Goal: Task Accomplishment & Management: Manage account settings

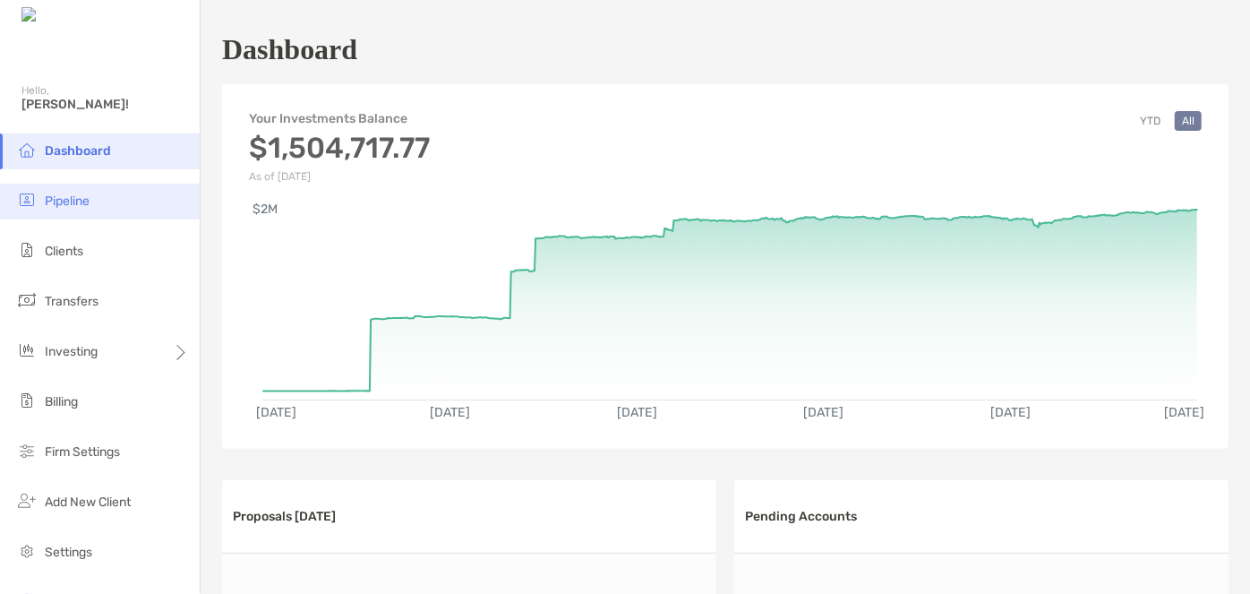
click at [80, 208] on span "Pipeline" at bounding box center [67, 200] width 45 height 15
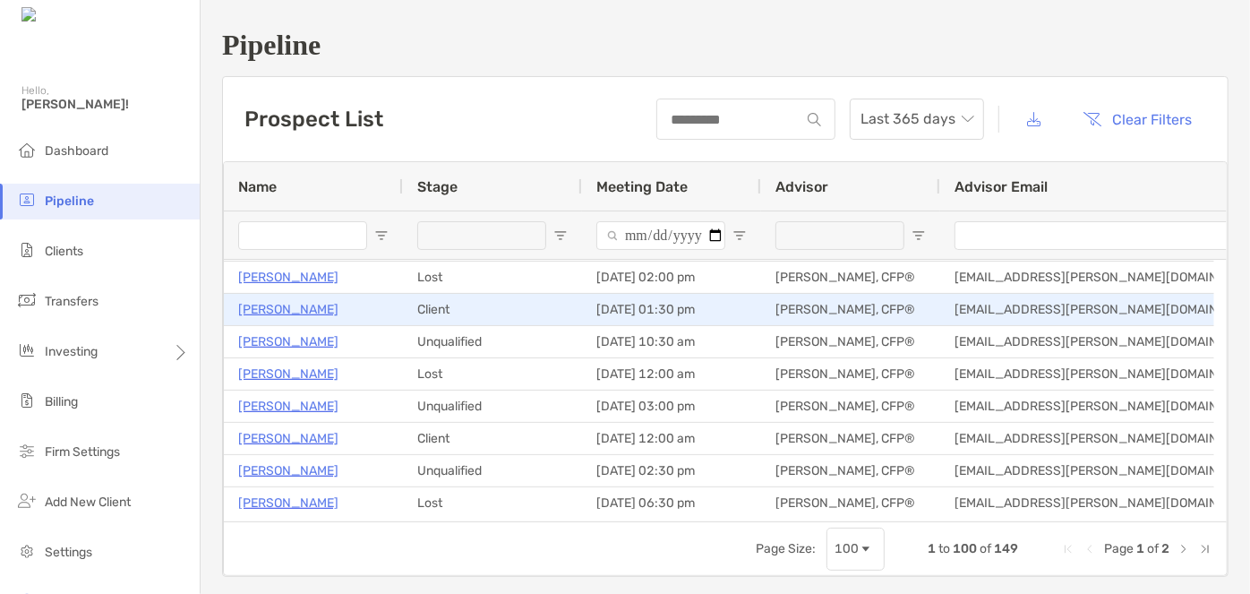
scroll to position [1162, 0]
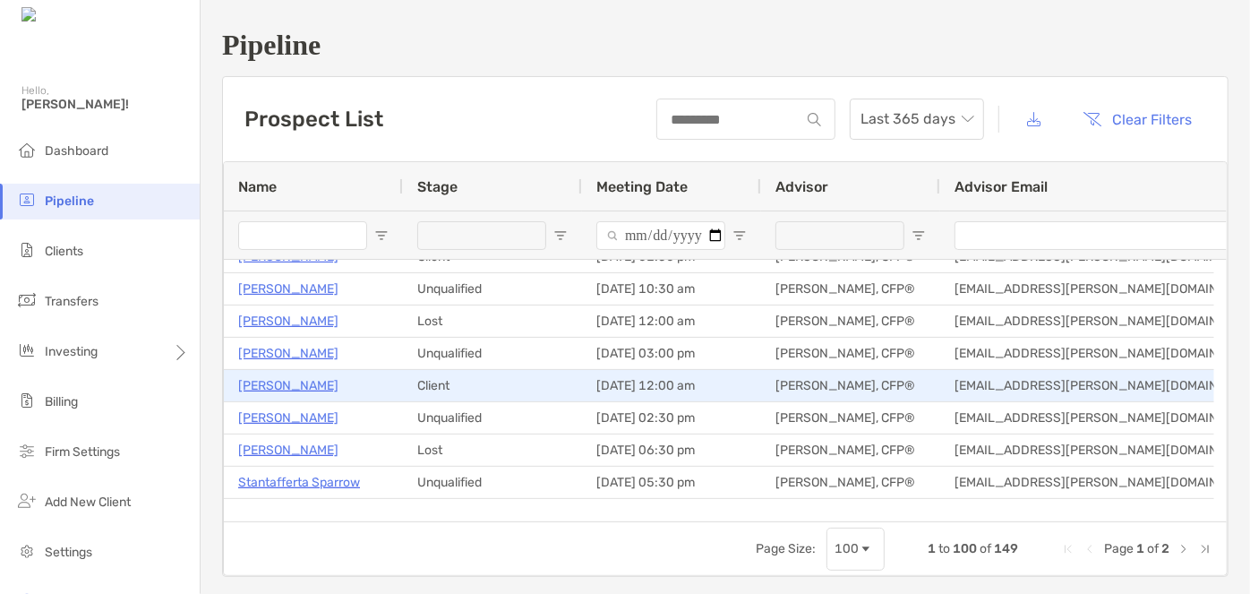
click at [338, 384] on p "[PERSON_NAME]" at bounding box center [288, 385] width 100 height 22
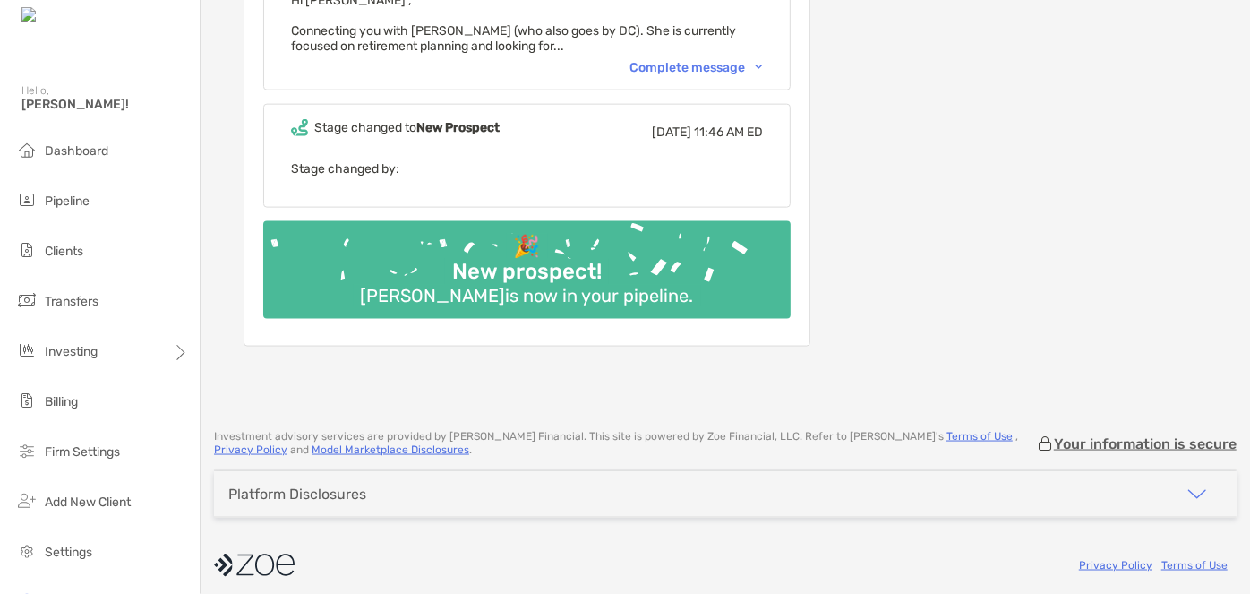
scroll to position [809, 0]
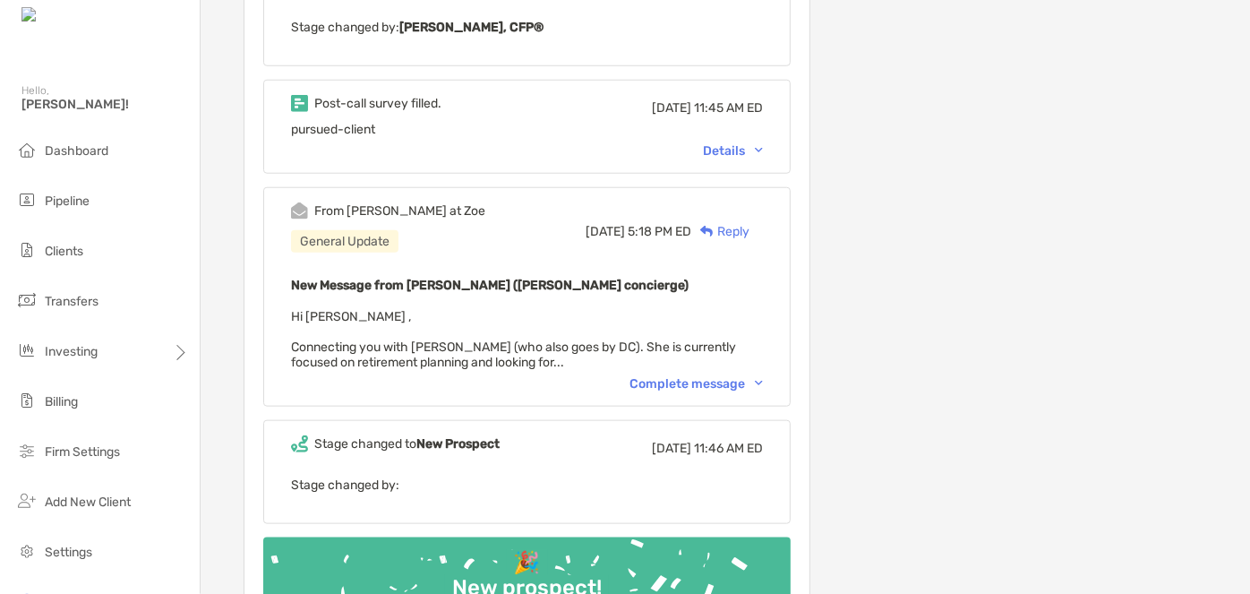
click at [681, 376] on div "Complete message" at bounding box center [696, 383] width 133 height 15
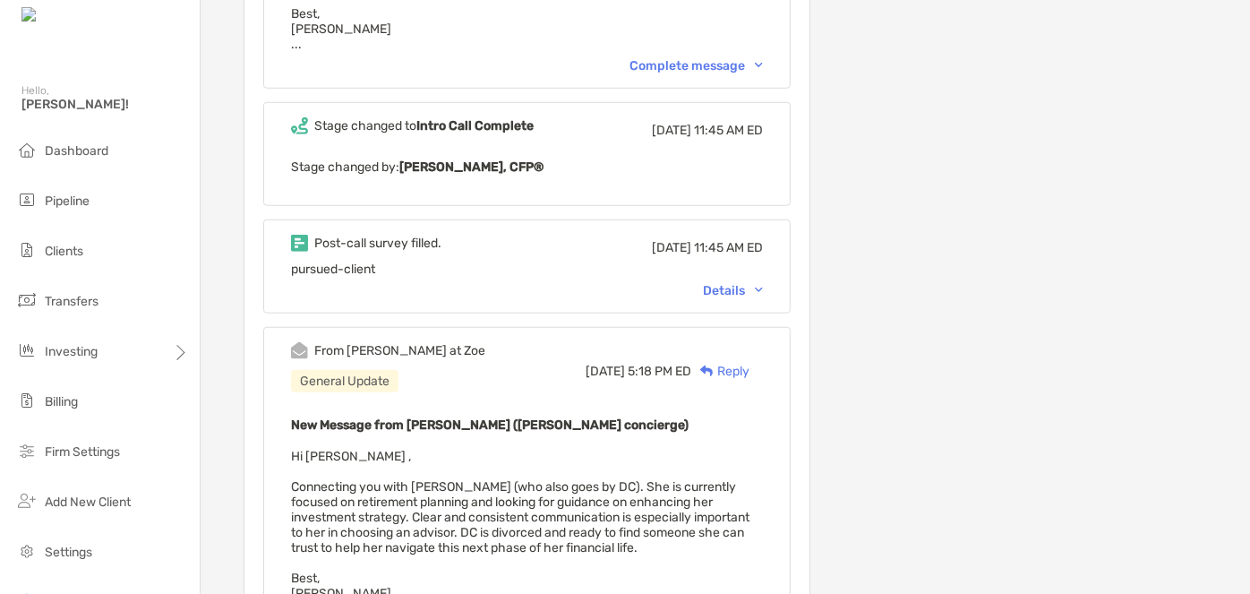
scroll to position [668, 0]
click at [743, 284] on div "Details" at bounding box center [733, 291] width 60 height 15
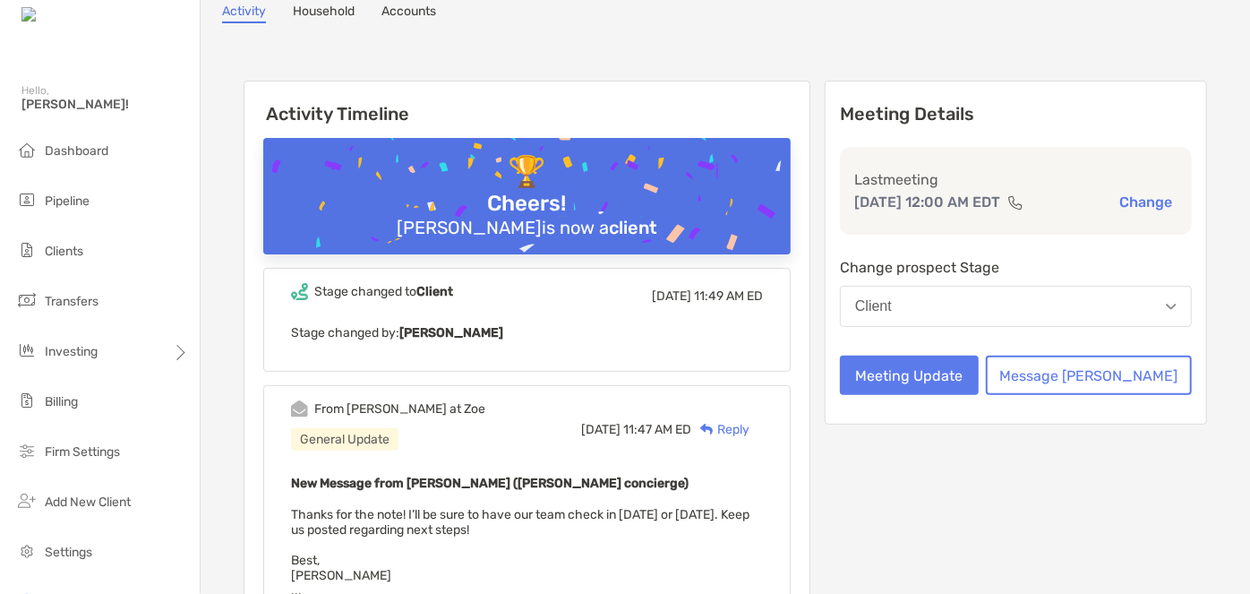
scroll to position [0, 0]
